Goal: Find specific page/section: Find specific page/section

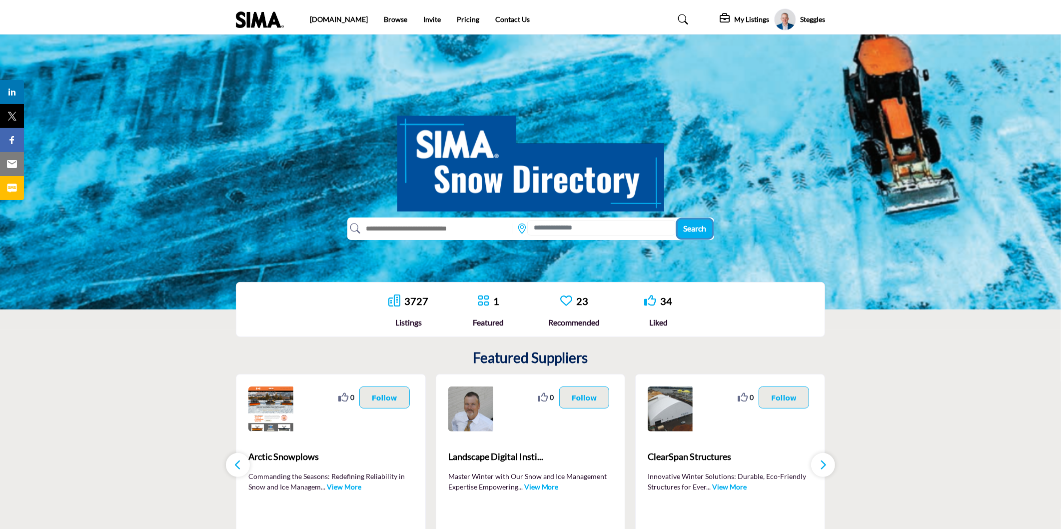
click at [696, 232] on span "Search" at bounding box center [694, 227] width 23 height 9
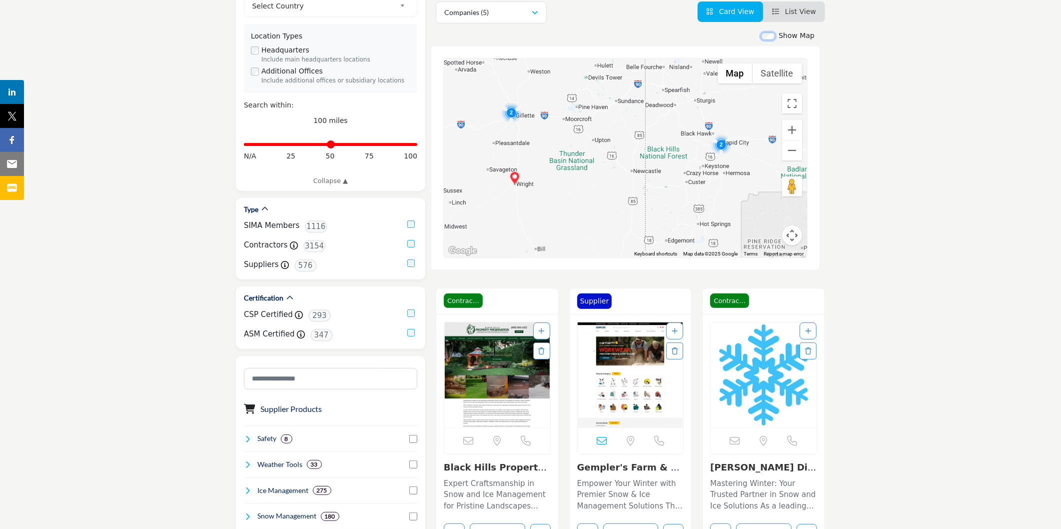
scroll to position [202, 0]
